Goal: Navigation & Orientation: Find specific page/section

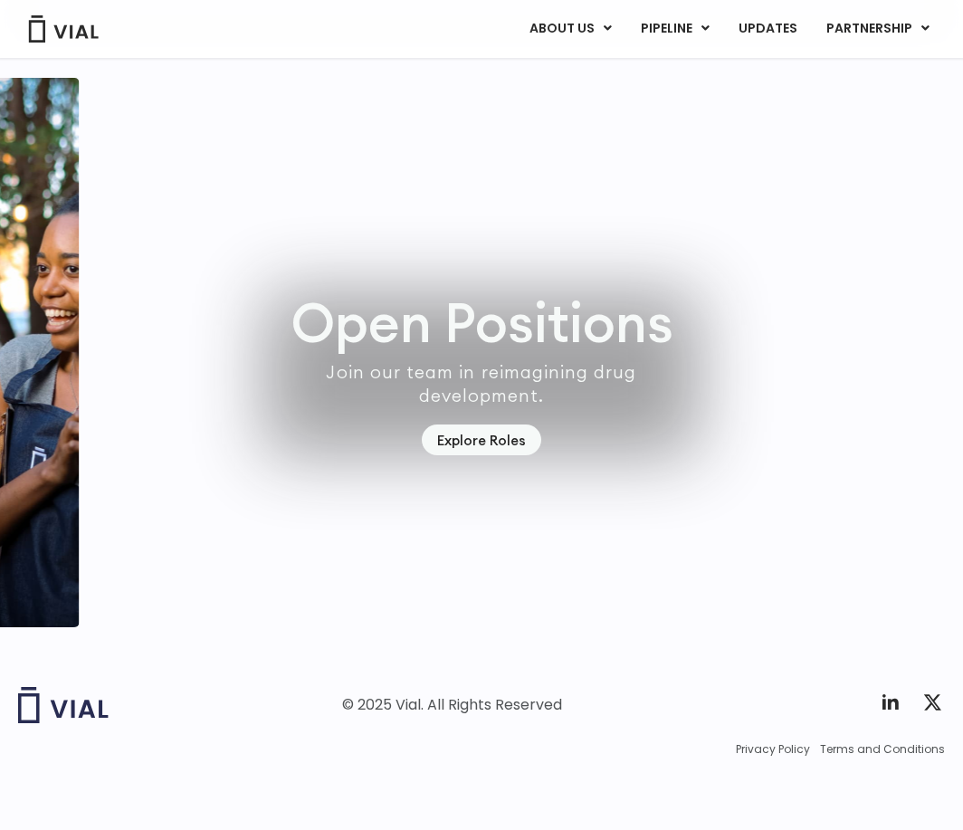
scroll to position [4898, 0]
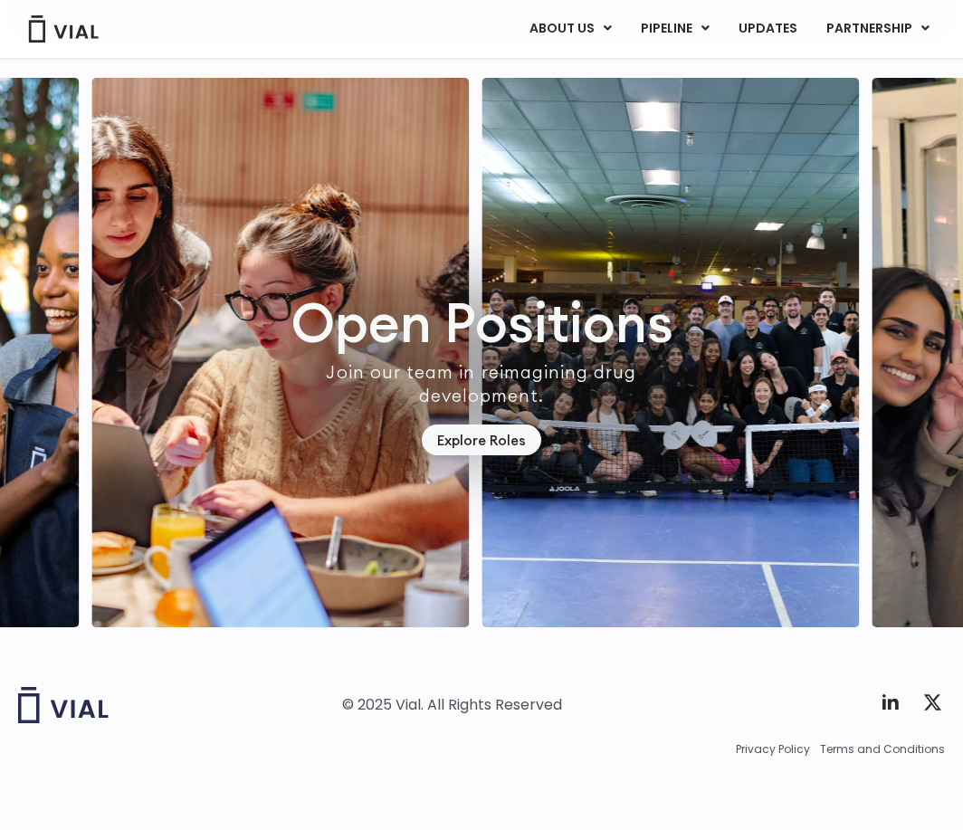
click at [469, 310] on img "2 / 7" at bounding box center [279, 352] width 377 height 549
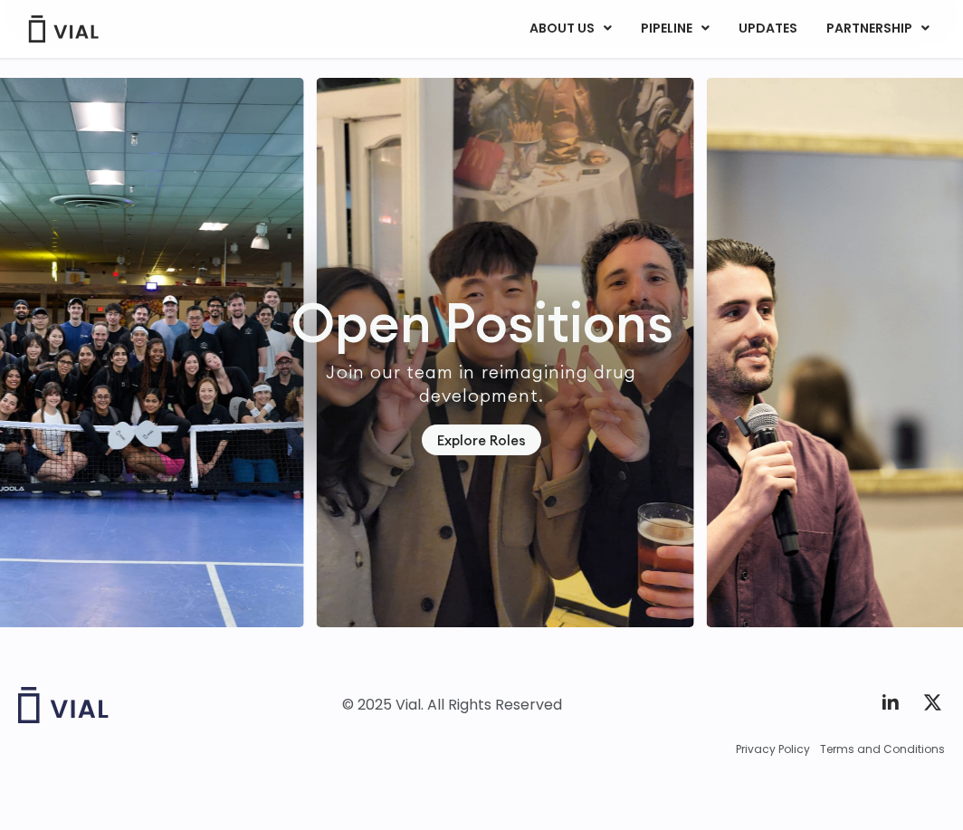
click at [581, 393] on img "4 / 7" at bounding box center [505, 352] width 377 height 549
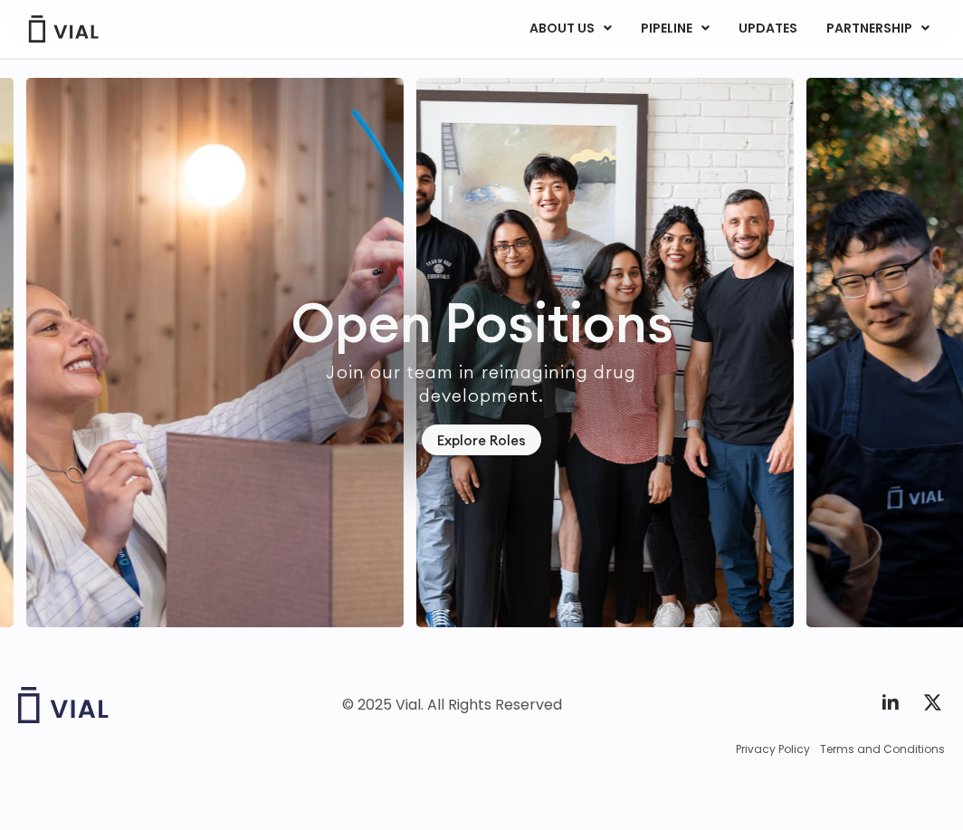
click at [193, 245] on img "6 / 7" at bounding box center [213, 352] width 377 height 549
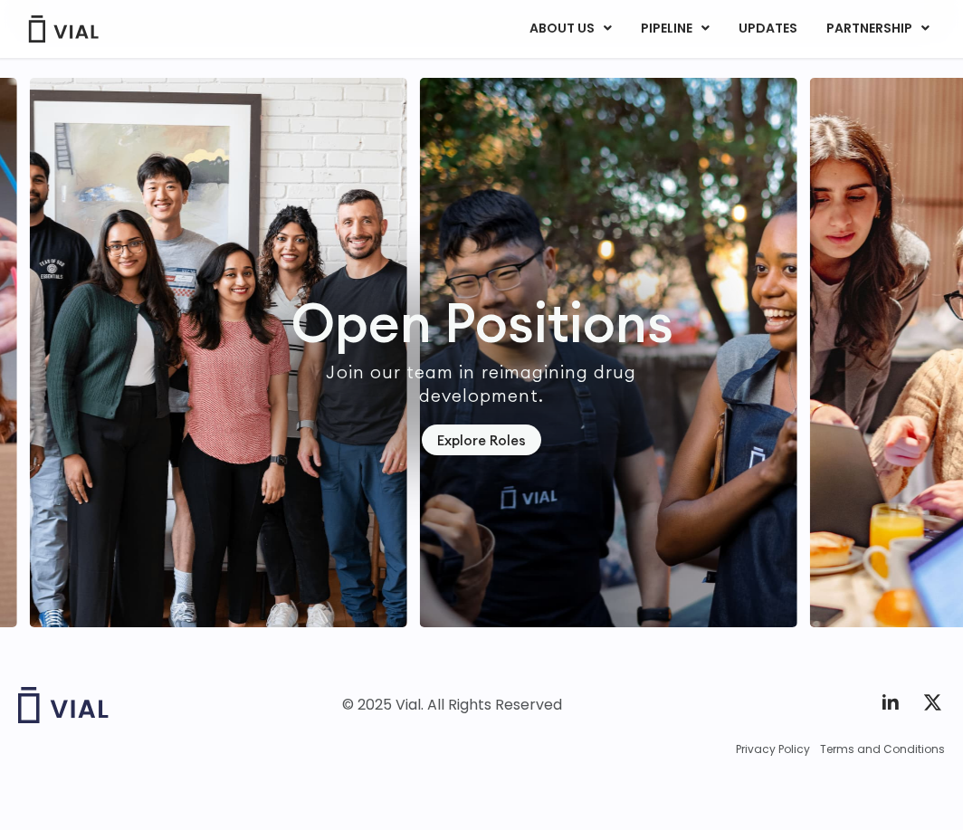
click at [420, 203] on img "1 / 7" at bounding box center [608, 352] width 377 height 549
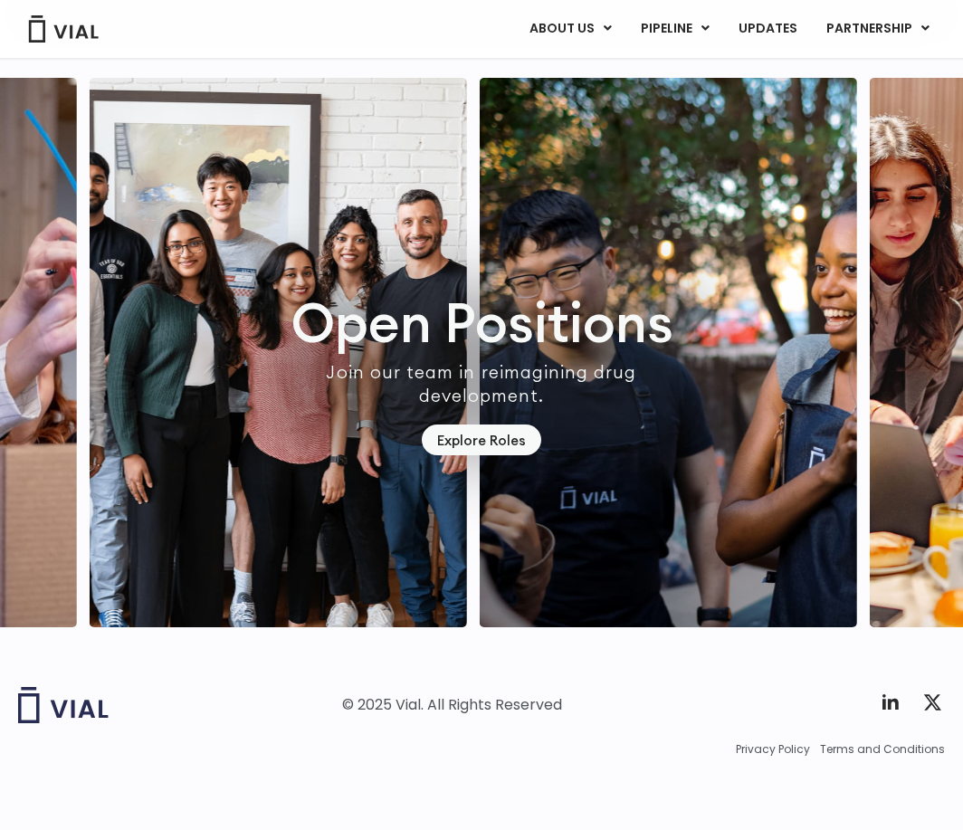
click at [480, 185] on img "1 / 7" at bounding box center [668, 352] width 377 height 549
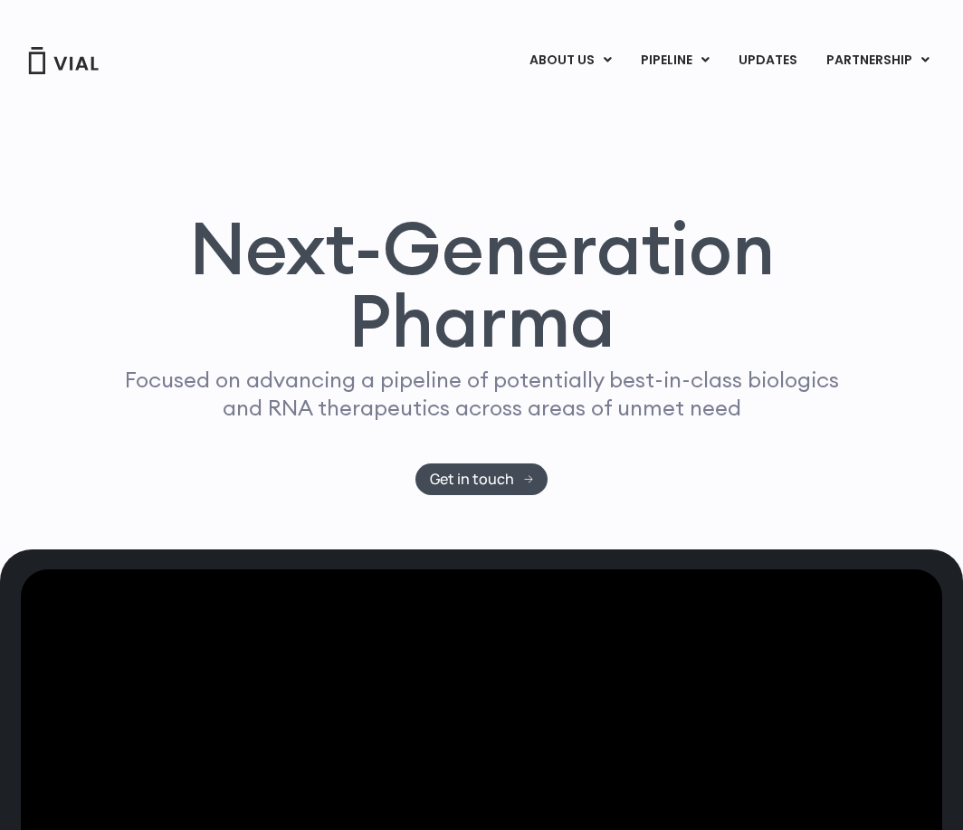
scroll to position [0, 0]
drag, startPoint x: 319, startPoint y: 384, endPoint x: 409, endPoint y: 391, distance: 89.9
click at [409, 391] on p "Focused on advancing a pipeline of potentially best-in-class biologics and RNA …" at bounding box center [481, 394] width 729 height 56
click at [410, 391] on p "Focused on advancing a pipeline of potentially best-in-class biologics and RNA …" at bounding box center [481, 394] width 729 height 56
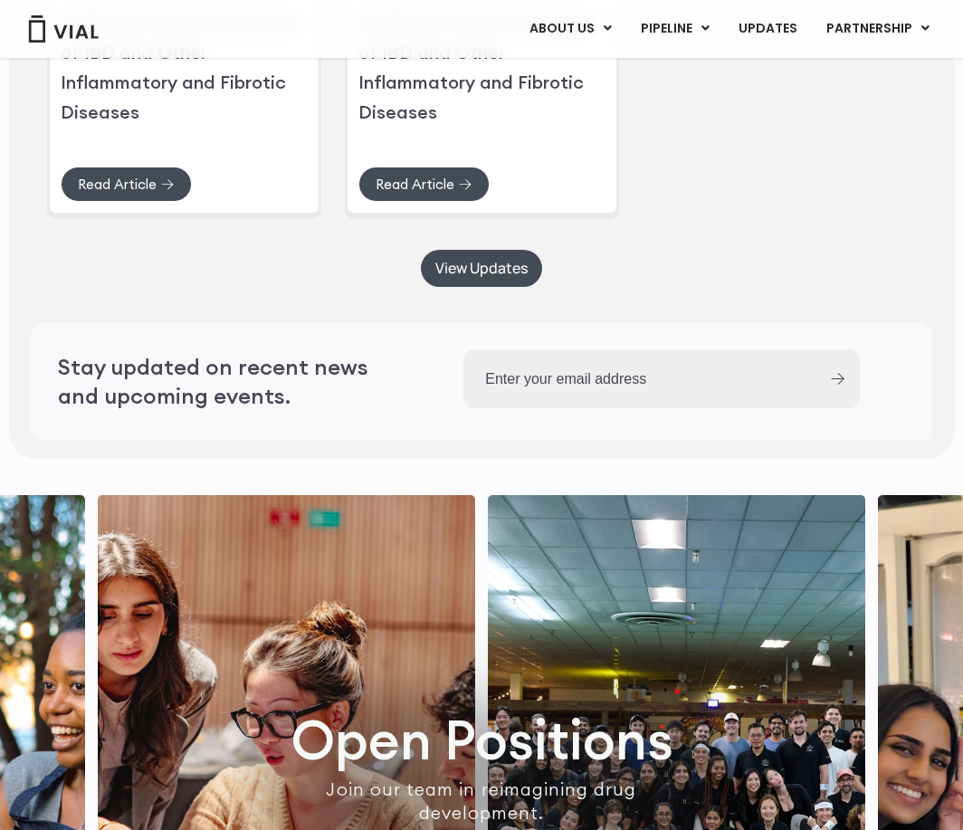
scroll to position [4898, 0]
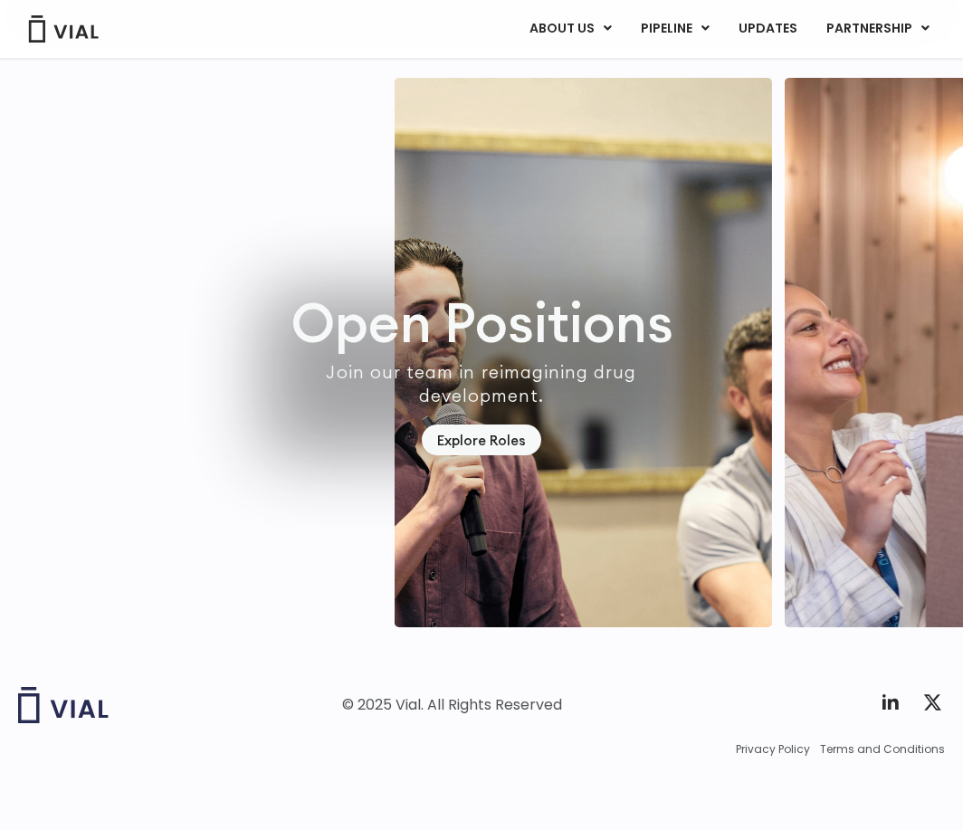
click at [328, 429] on div at bounding box center [481, 352] width 963 height 549
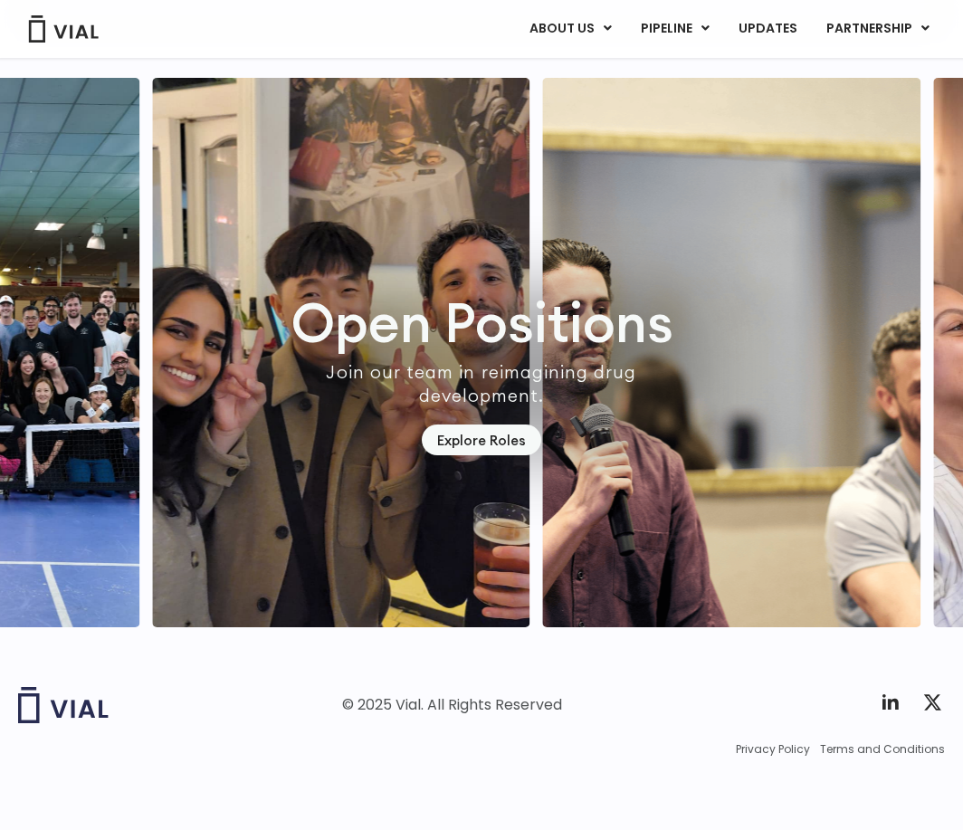
click at [824, 239] on img "5 / 7" at bounding box center [731, 352] width 377 height 549
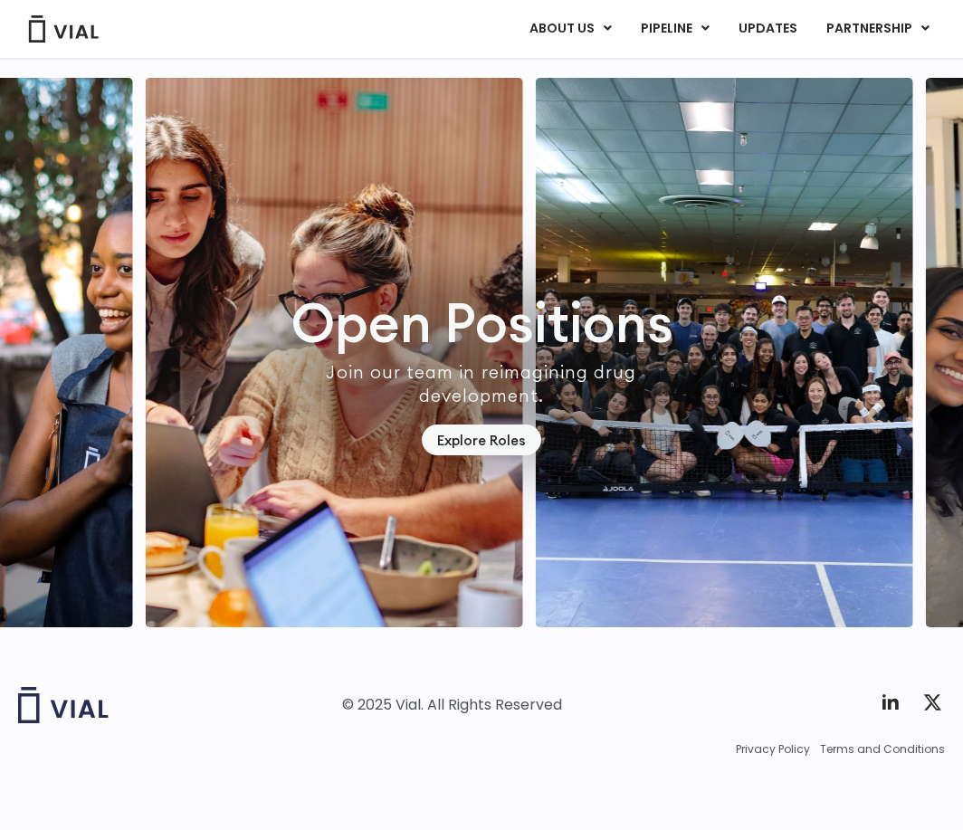
click at [522, 238] on img "2 / 7" at bounding box center [333, 352] width 377 height 549
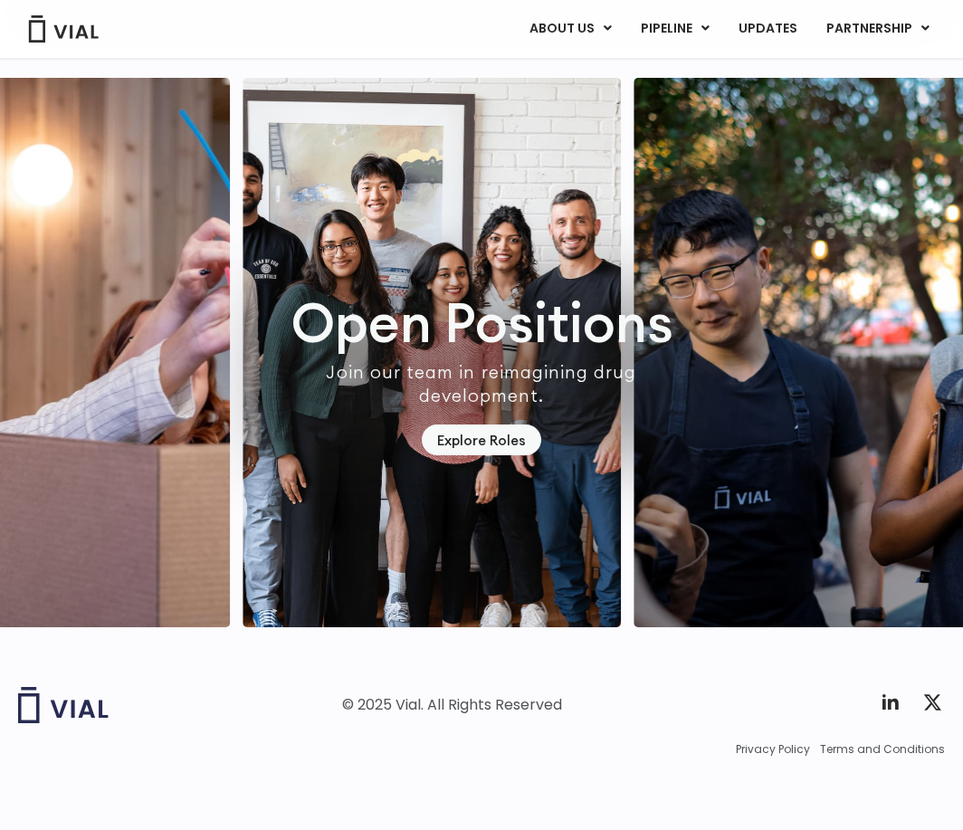
click at [830, 614] on img "1 / 7" at bounding box center [821, 352] width 377 height 549
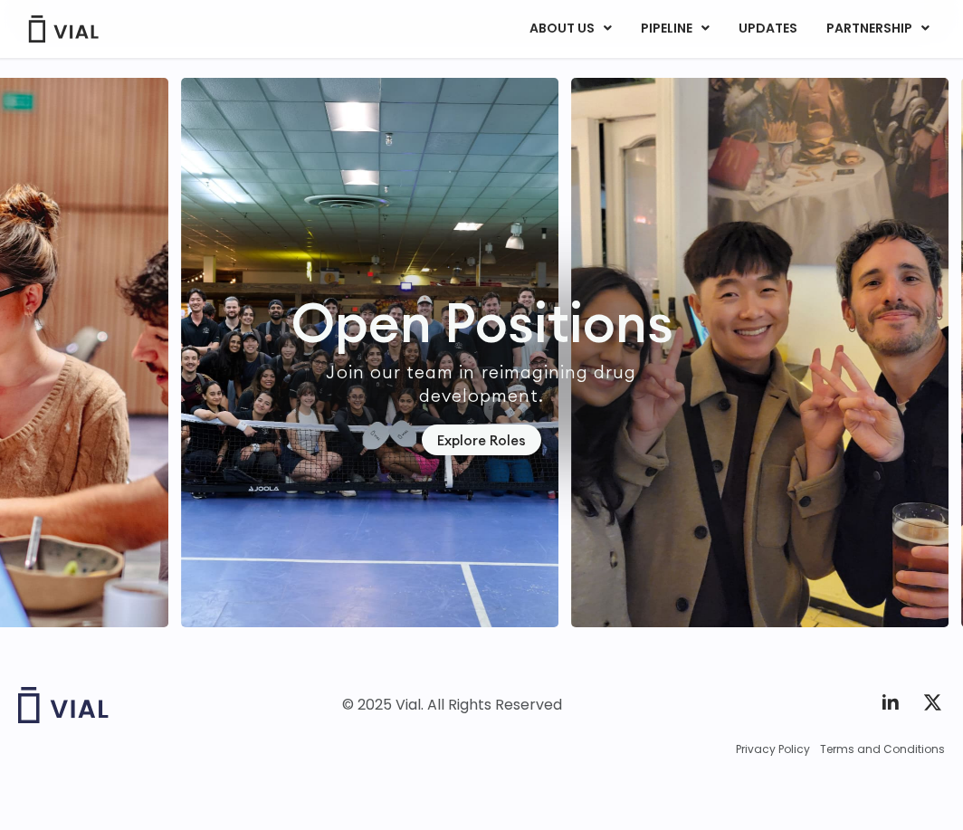
click at [543, 443] on img "3 / 7" at bounding box center [369, 352] width 377 height 549
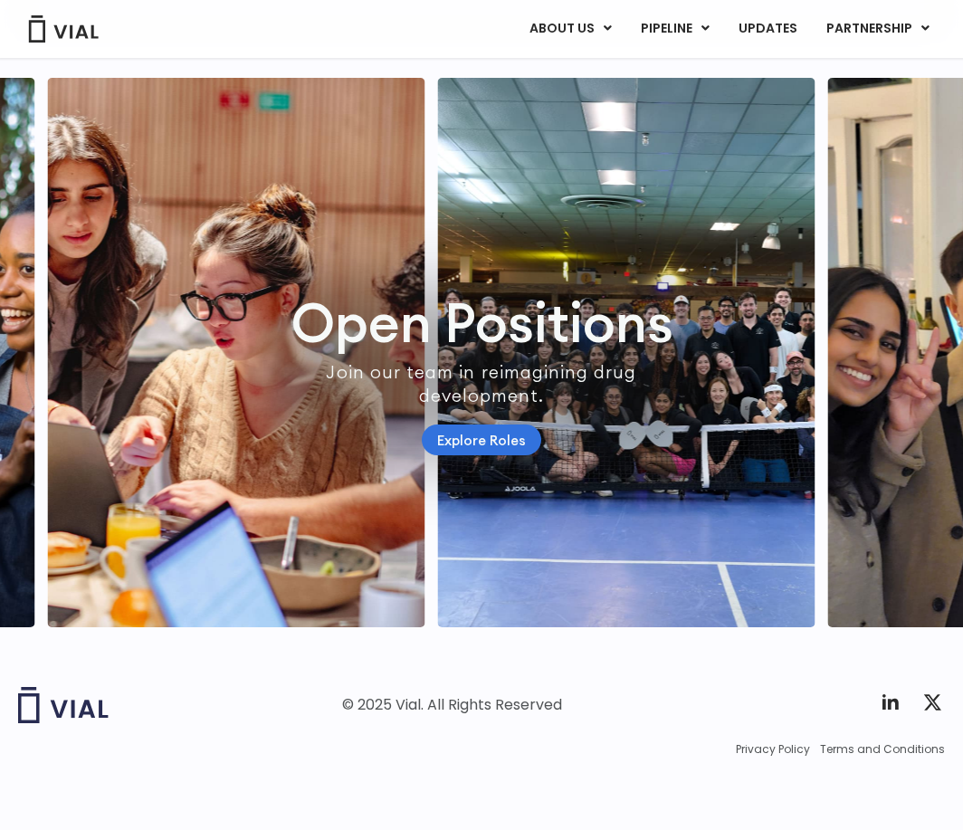
click at [520, 437] on link "Explore Roles" at bounding box center [481, 440] width 119 height 32
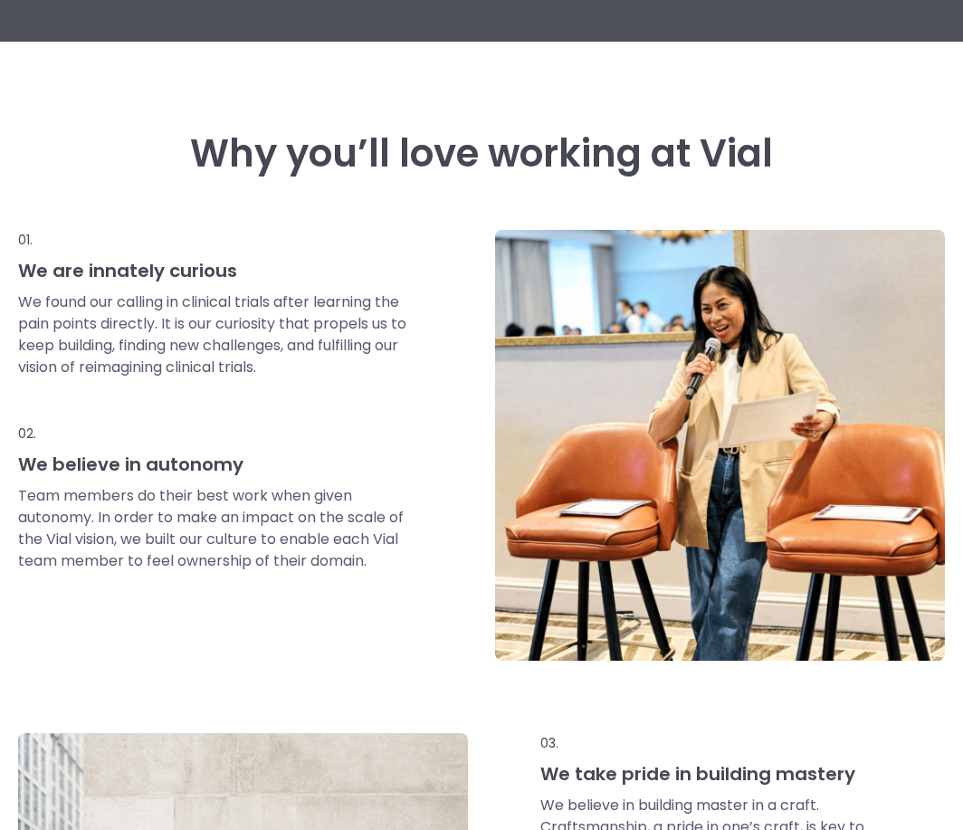
scroll to position [300, 0]
